Goal: Transaction & Acquisition: Purchase product/service

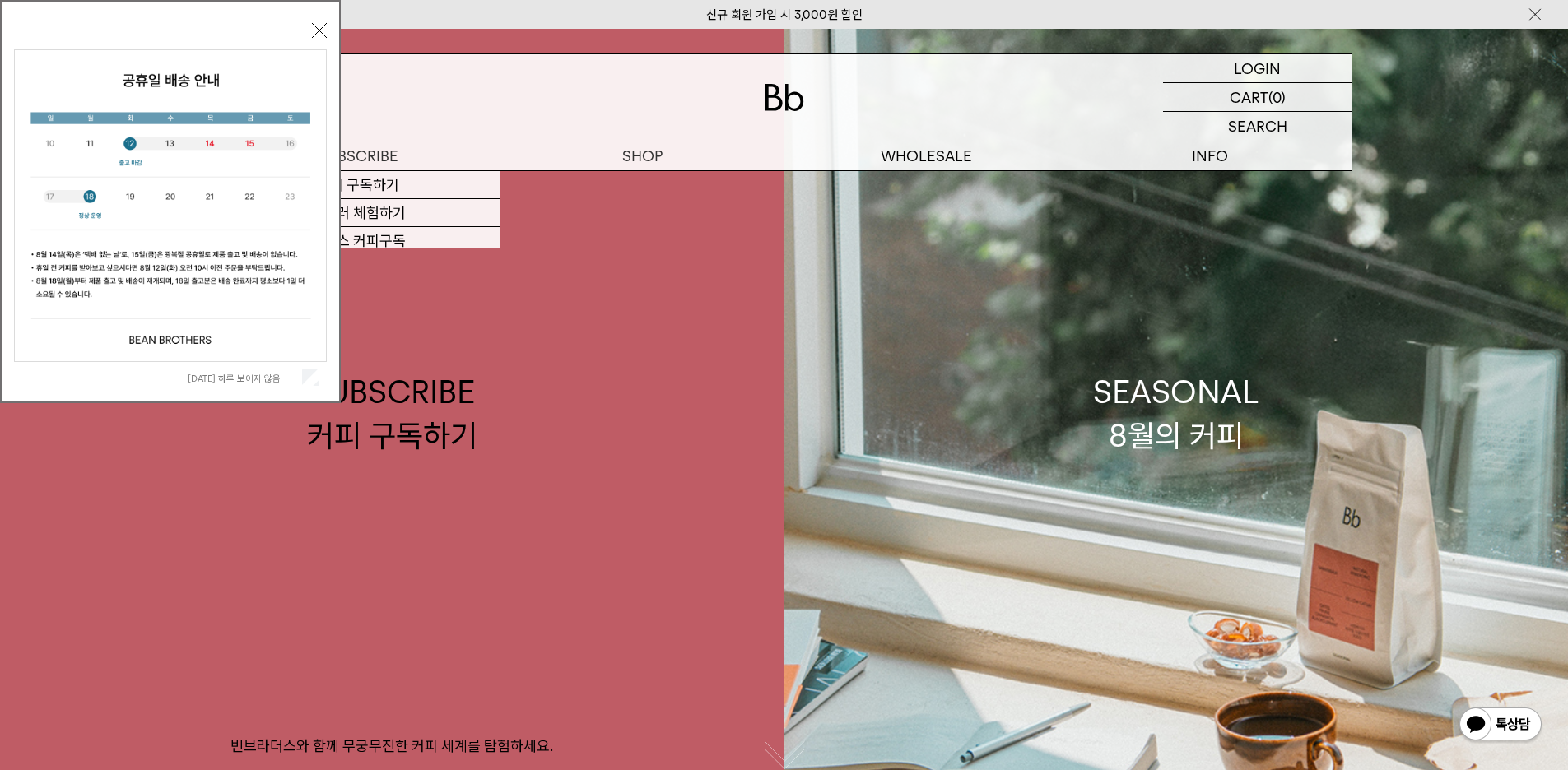
click at [317, 27] on button "닫기" at bounding box center [319, 30] width 15 height 15
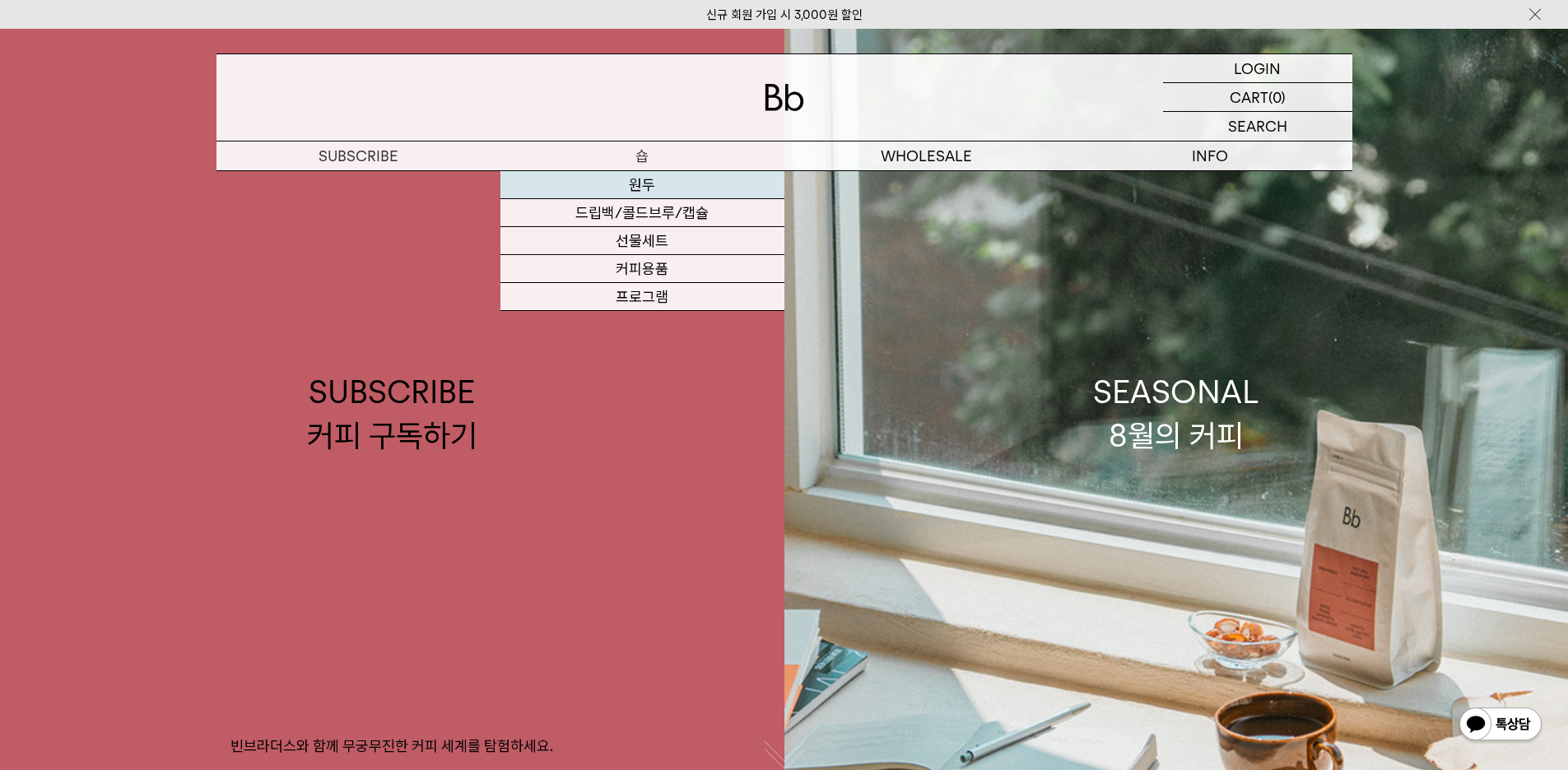
click at [635, 181] on link "원두" at bounding box center [643, 185] width 284 height 28
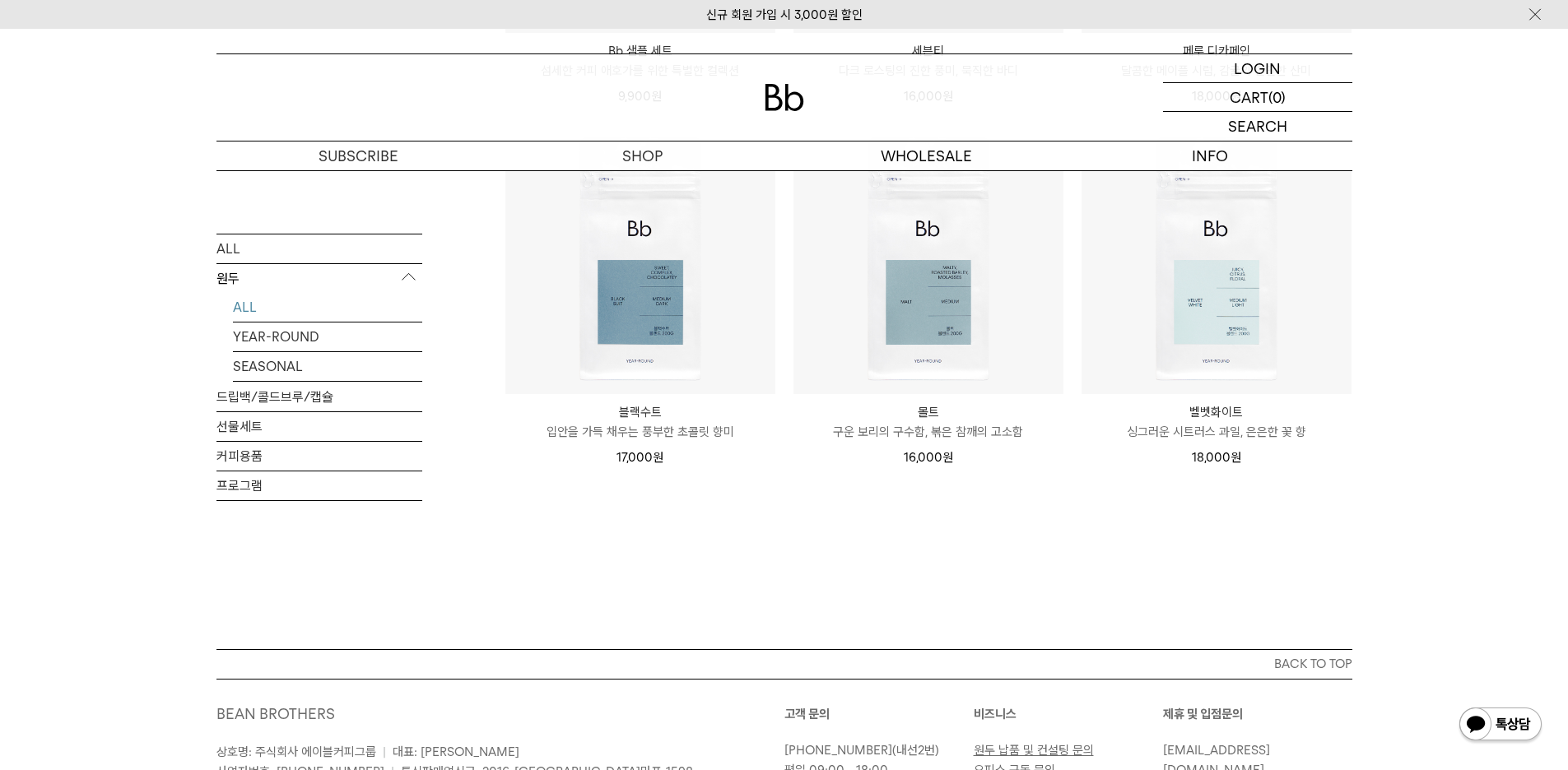
scroll to position [1153, 0]
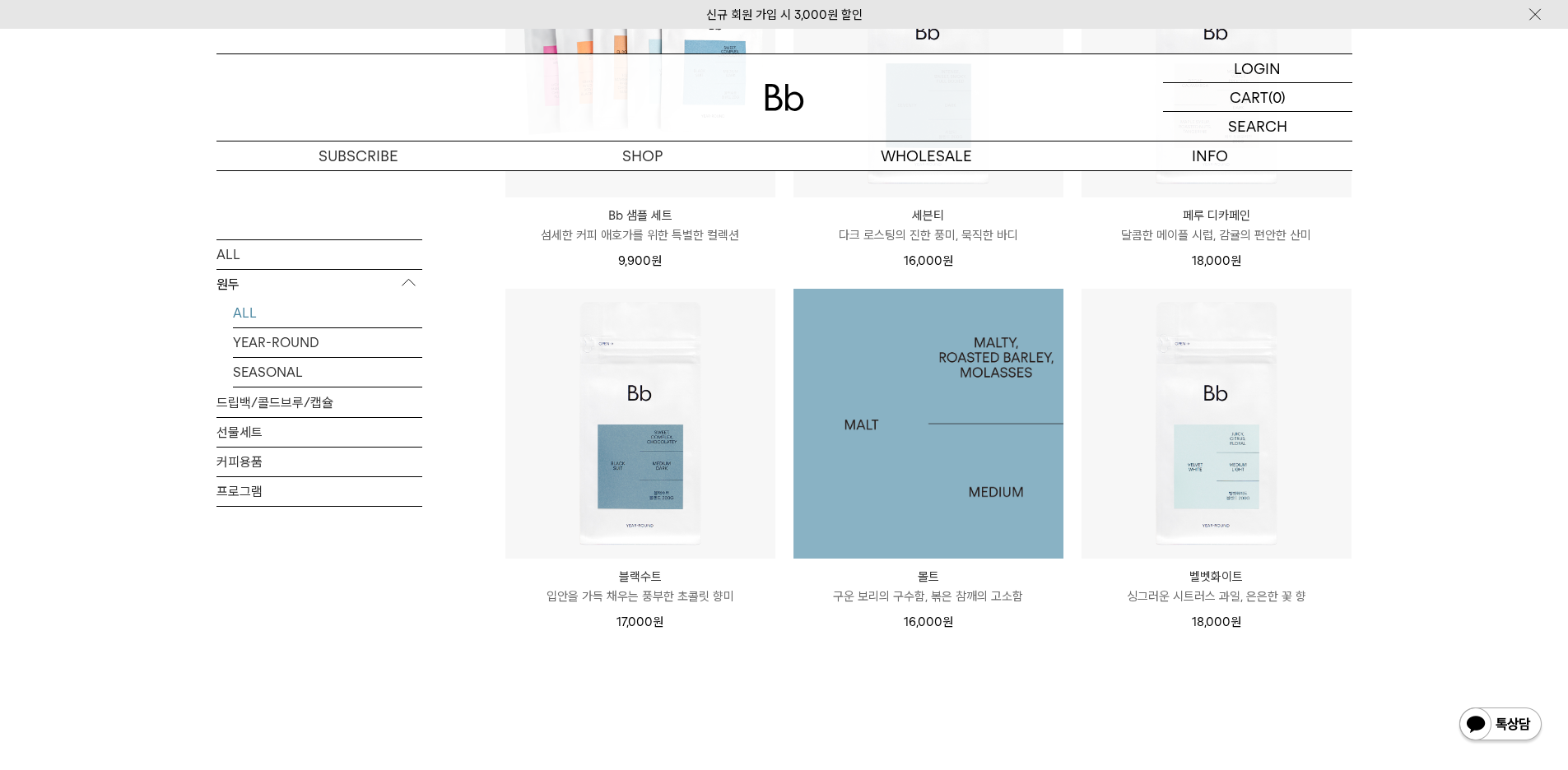
click at [952, 444] on img at bounding box center [928, 423] width 270 height 270
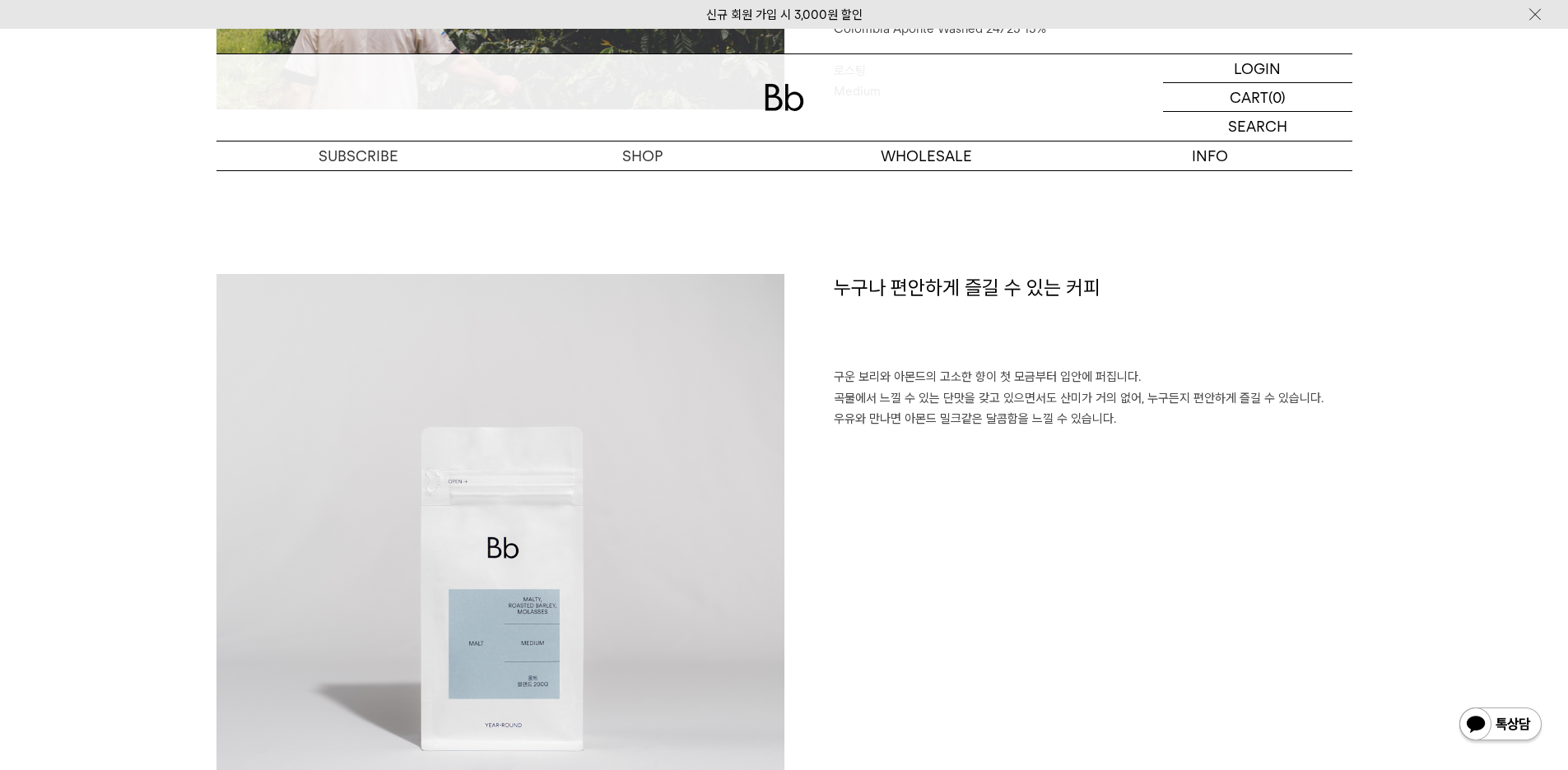
scroll to position [658, 0]
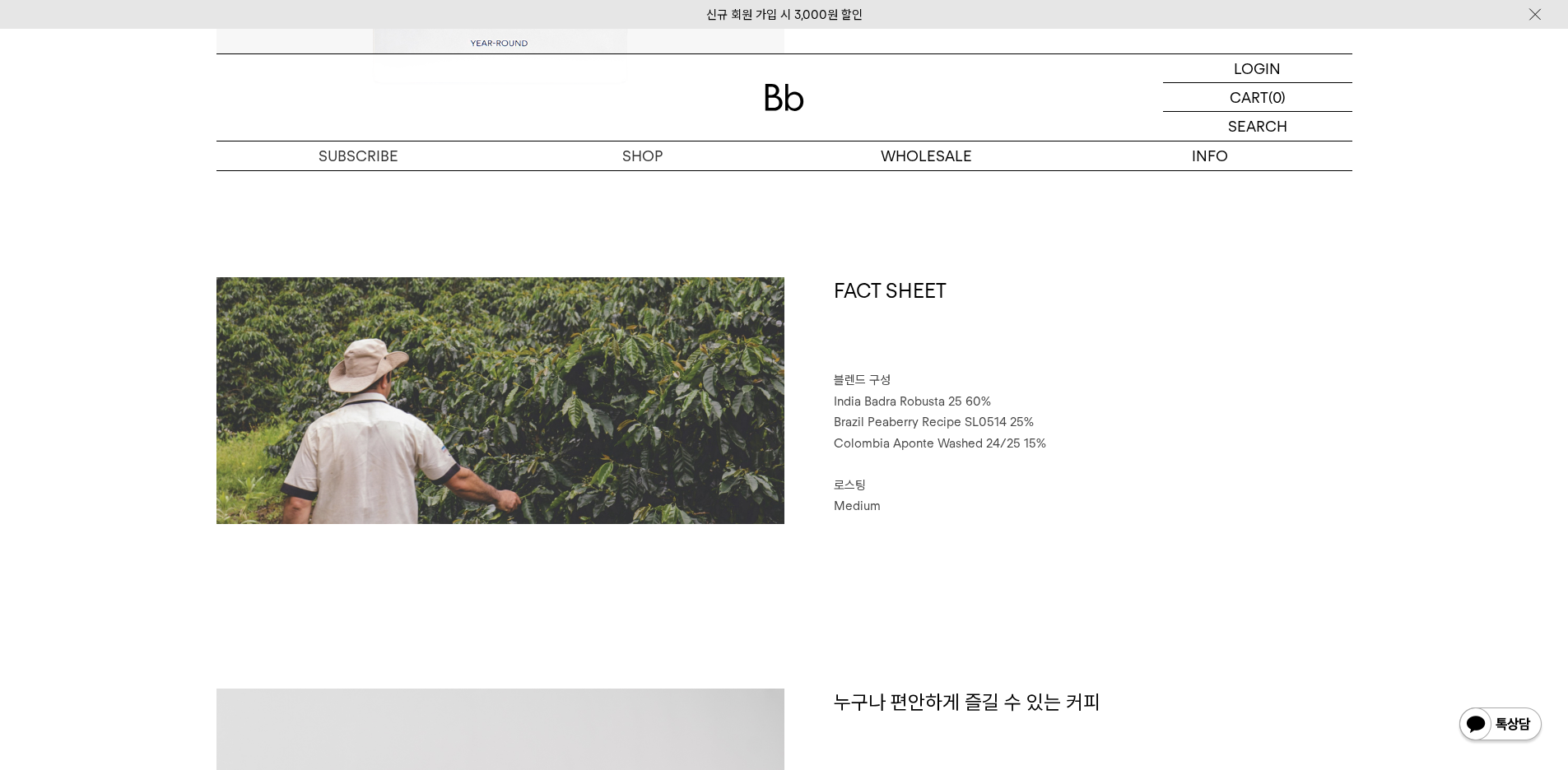
click at [1082, 562] on div "FACT SHEET 블렌드 구성 India Badra Robusta 25 60% Brazil Peaberry Recipe SL0514 25% …" at bounding box center [785, 483] width 1136 height 411
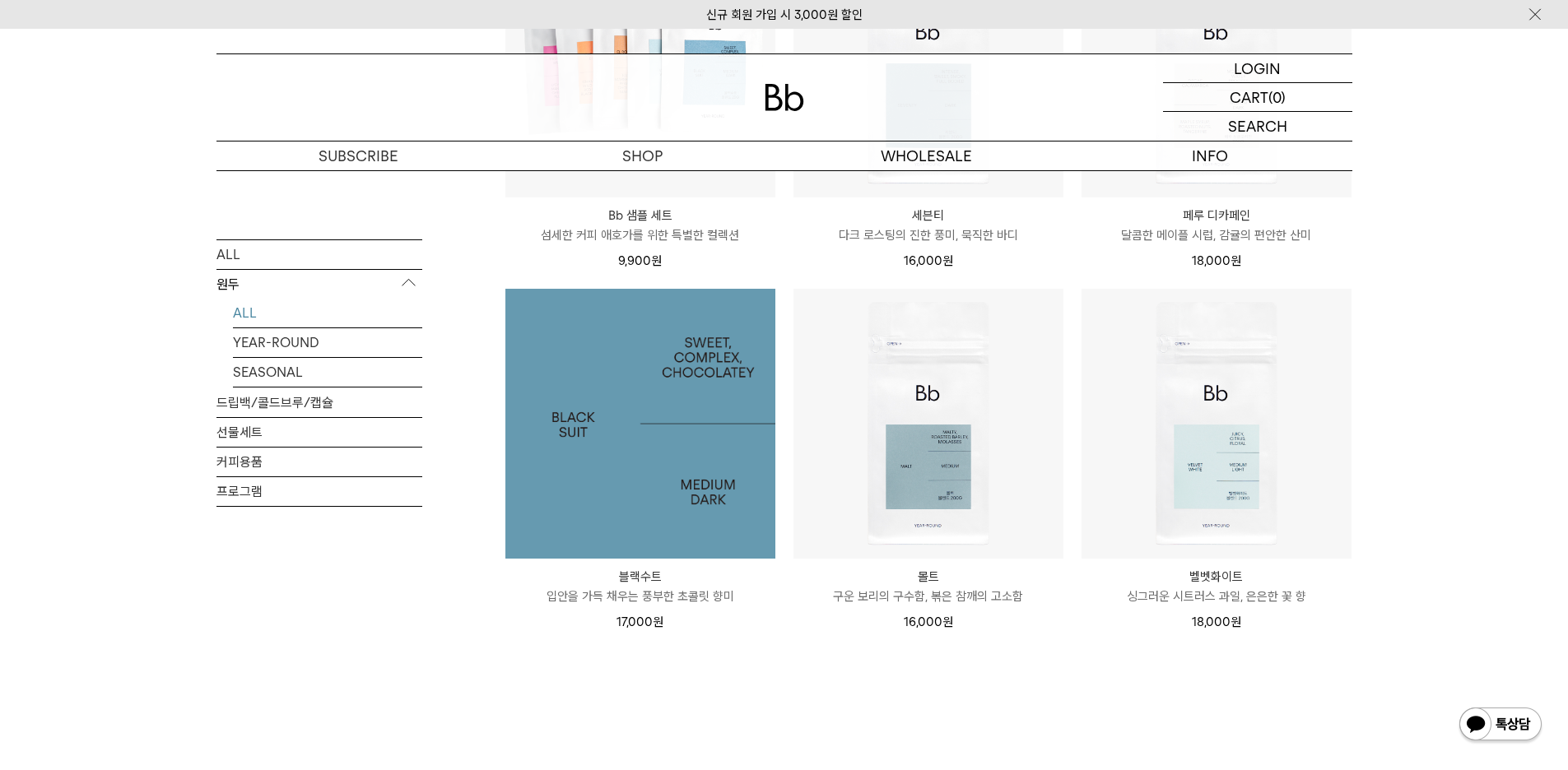
click at [664, 427] on img at bounding box center [640, 423] width 270 height 270
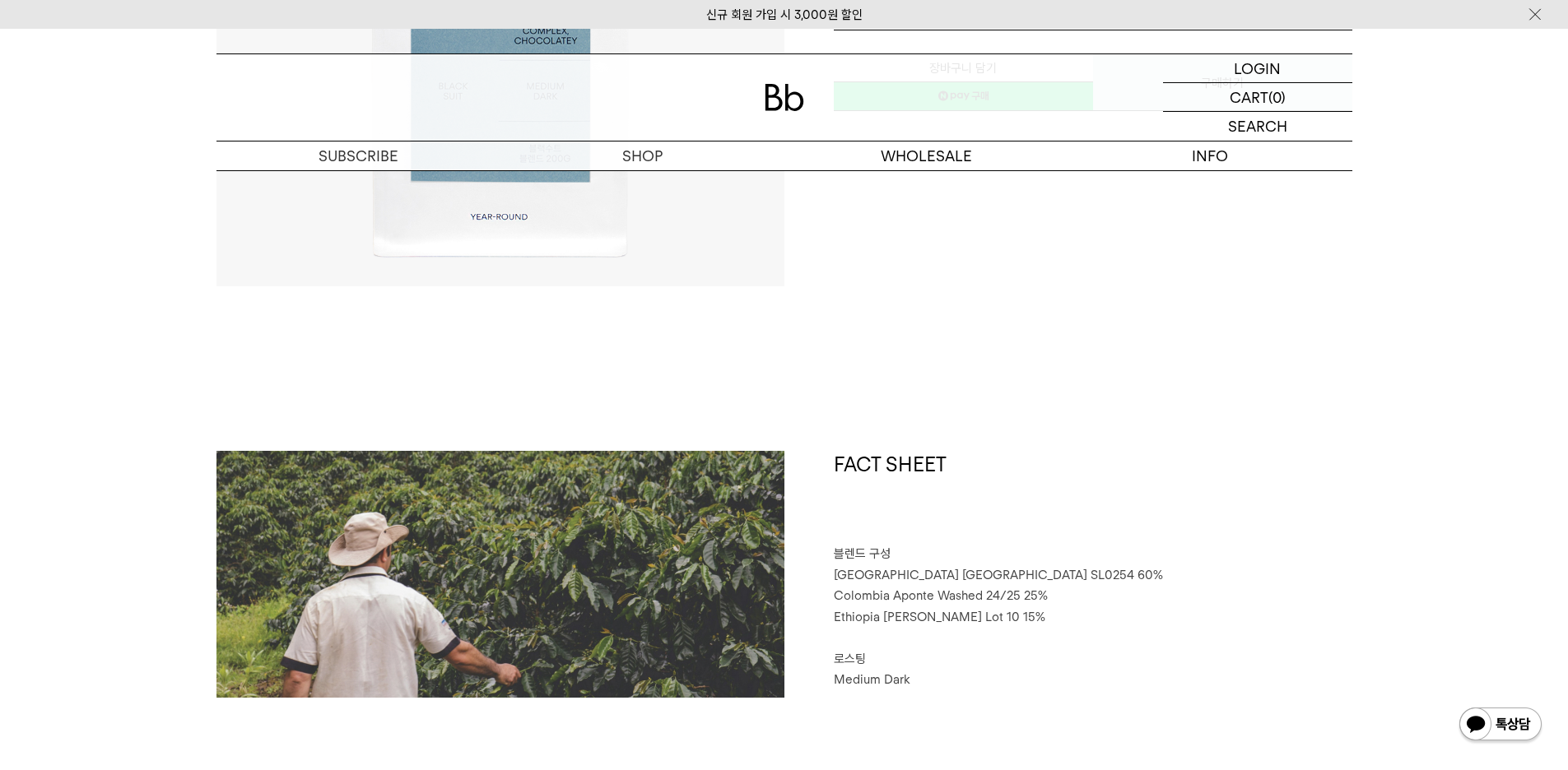
scroll to position [823, 0]
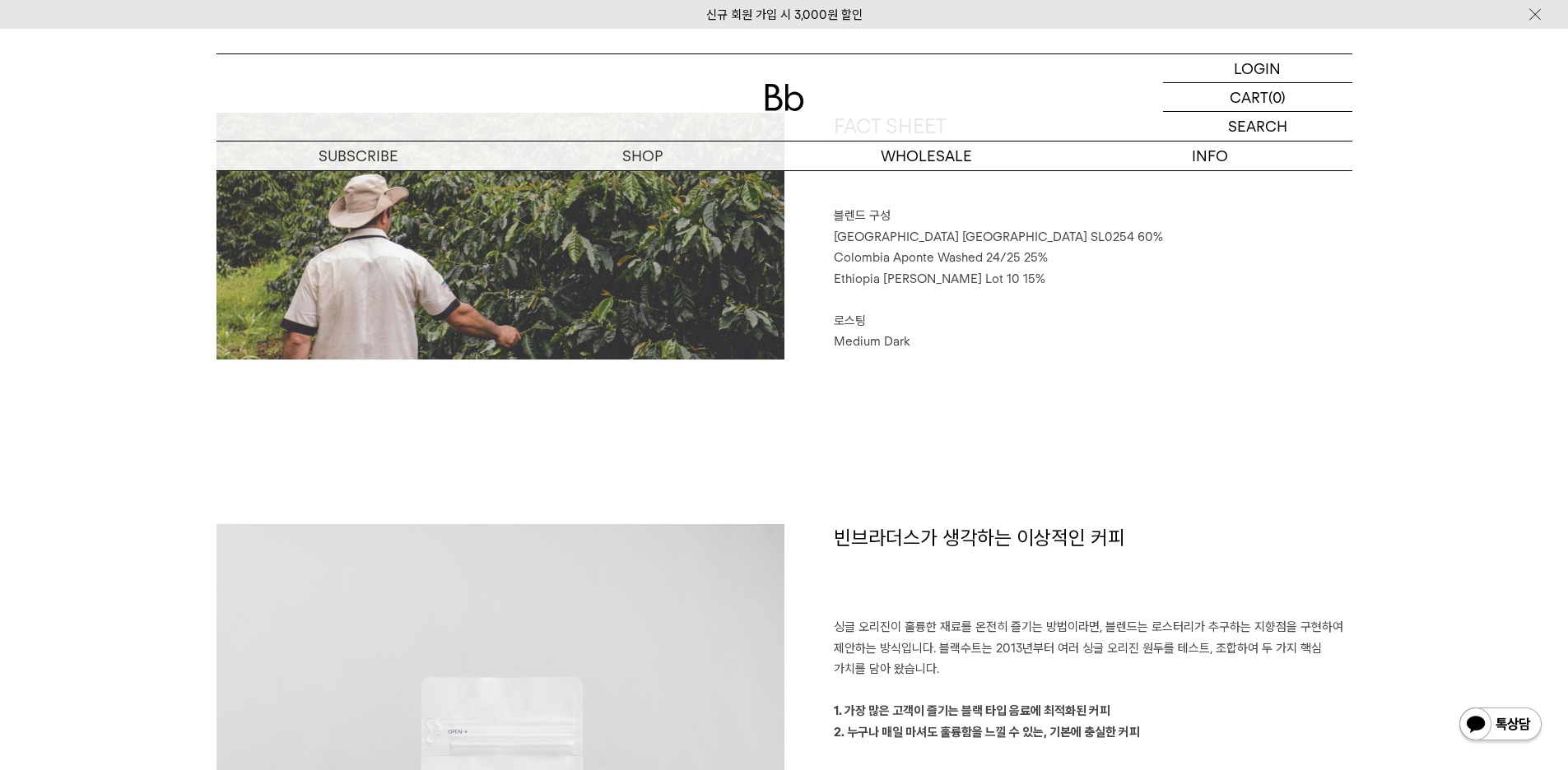
drag, startPoint x: 824, startPoint y: 217, endPoint x: 802, endPoint y: 204, distance: 25.6
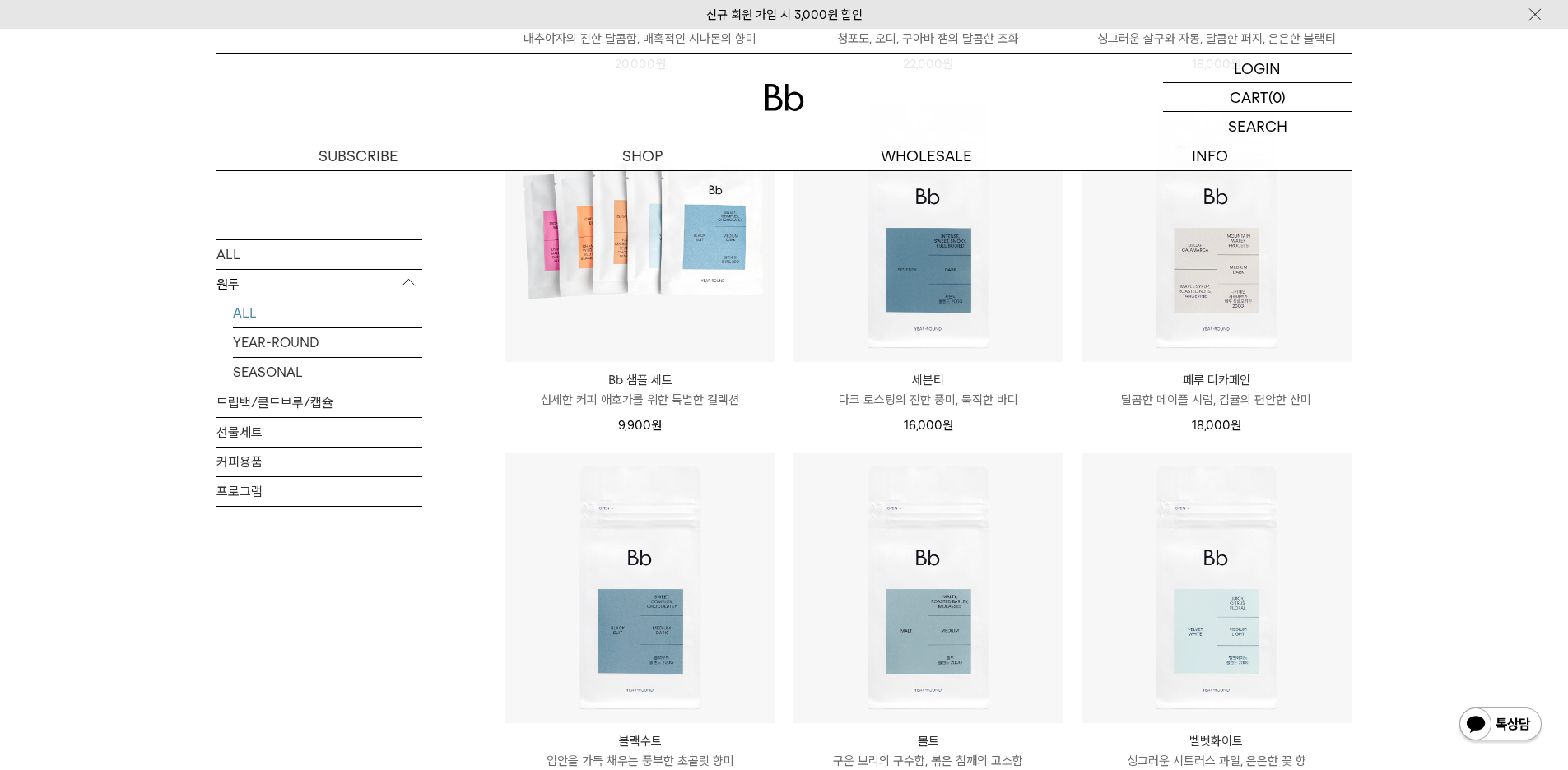
scroll to position [823, 0]
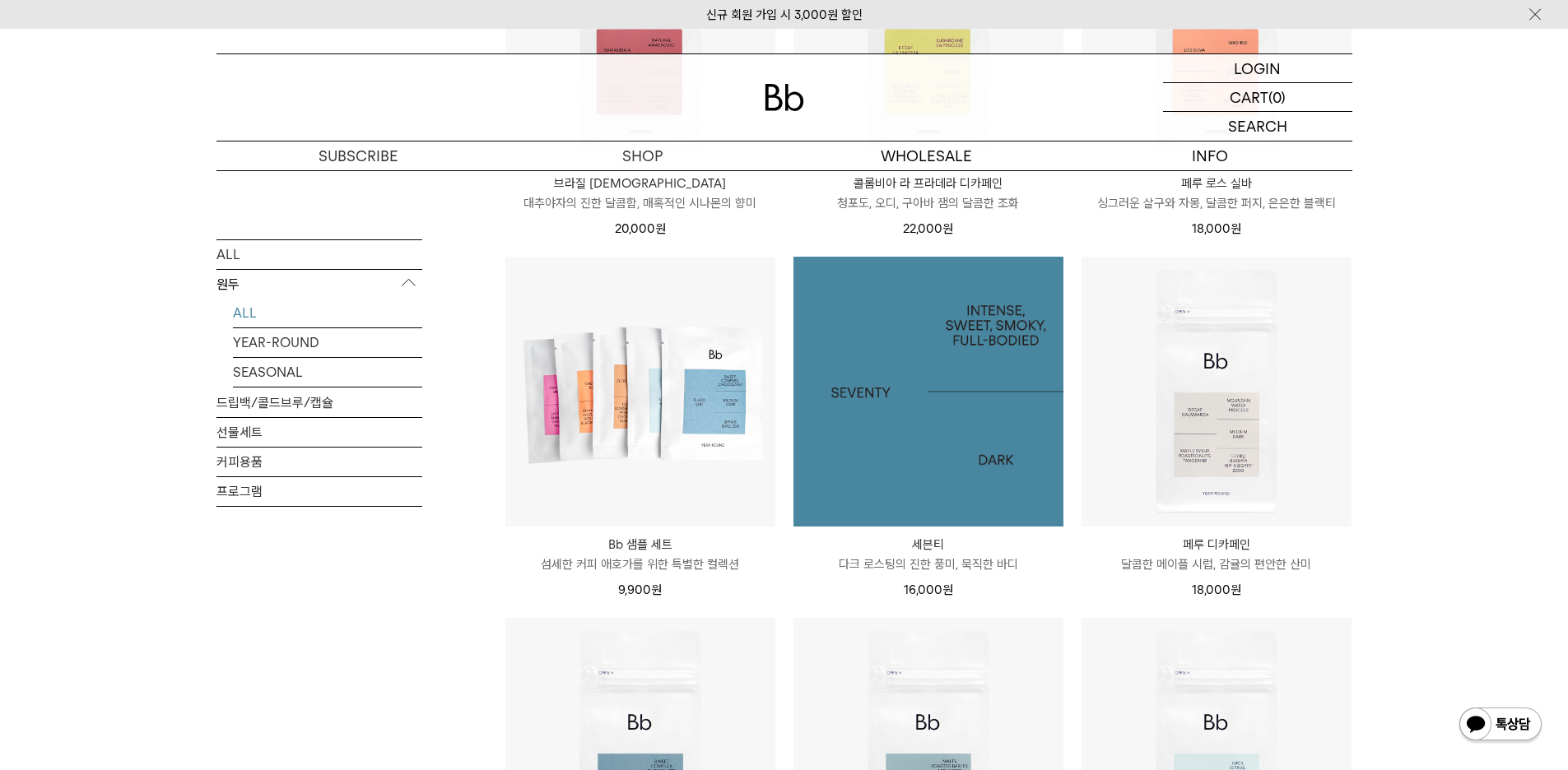
click at [923, 421] on img at bounding box center [928, 391] width 270 height 270
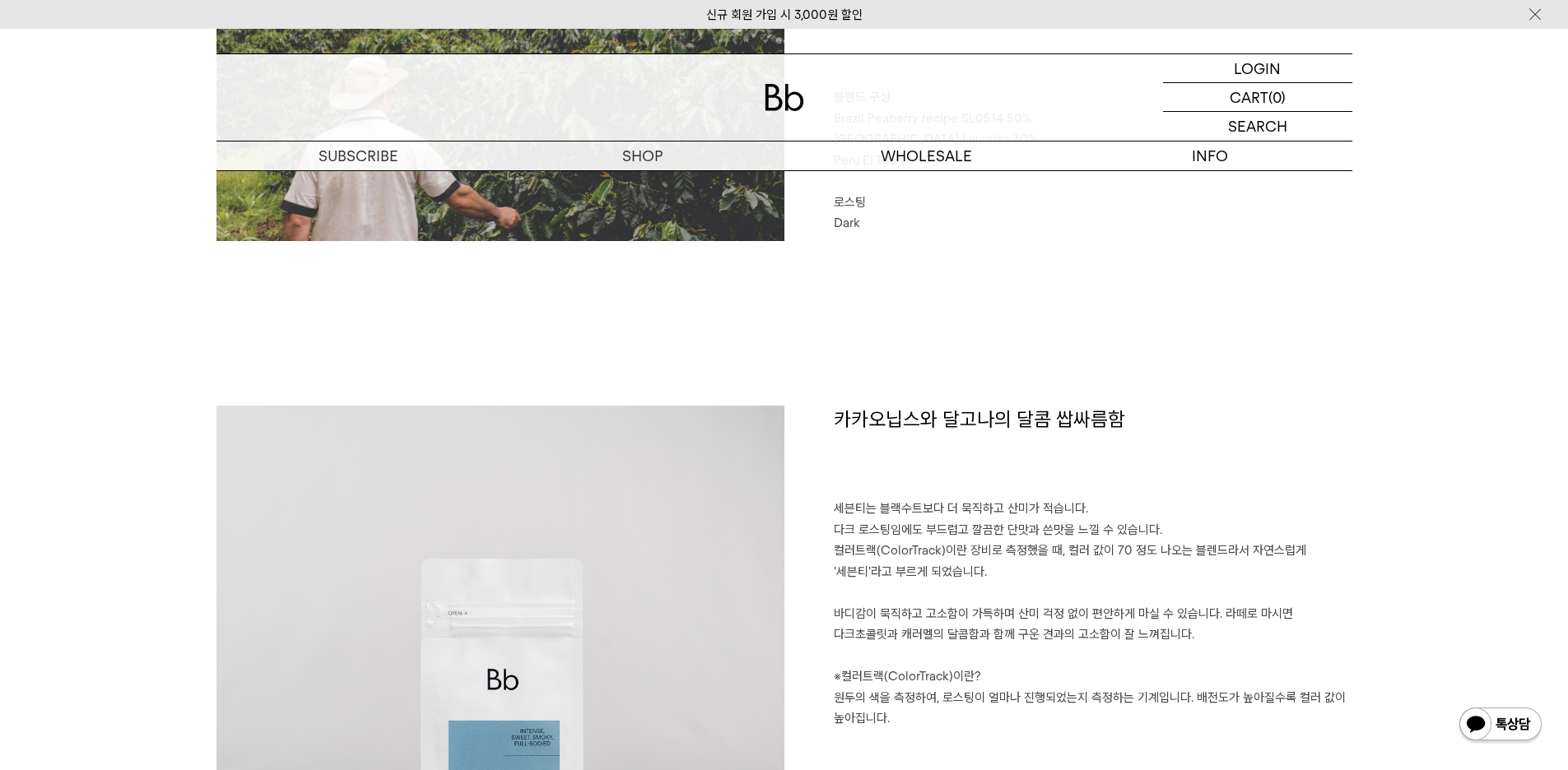
scroll to position [658, 0]
